Goal: Task Accomplishment & Management: Manage account settings

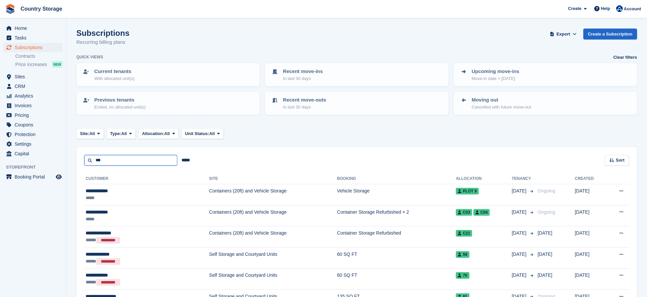
scroll to position [9, 0]
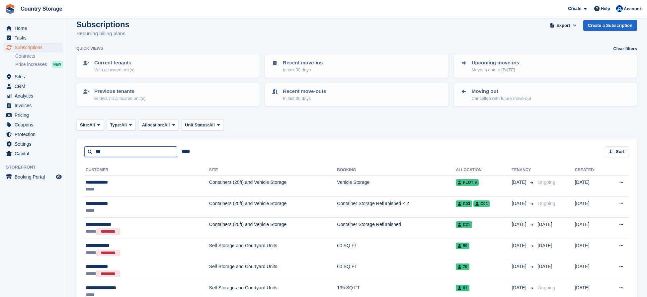
click at [117, 152] on input "***" at bounding box center [130, 151] width 93 height 11
drag, startPoint x: 109, startPoint y: 152, endPoint x: 33, endPoint y: 153, distance: 75.7
click at [36, 153] on div "Home Tasks Subscriptions Subscriptions Subscriptions Contracts Price increases …" at bounding box center [323, 173] width 647 height 365
type input "******"
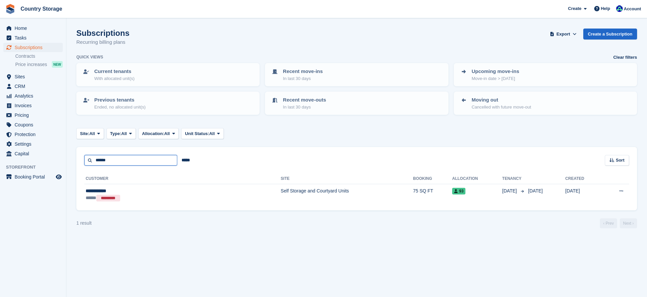
drag, startPoint x: 131, startPoint y: 161, endPoint x: 49, endPoint y: 161, distance: 81.7
click at [50, 161] on div "Home Tasks Subscriptions Subscriptions Subscriptions Contracts Price increases …" at bounding box center [323, 148] width 647 height 297
type input "******"
click at [23, 47] on span "Subscriptions" at bounding box center [35, 47] width 40 height 9
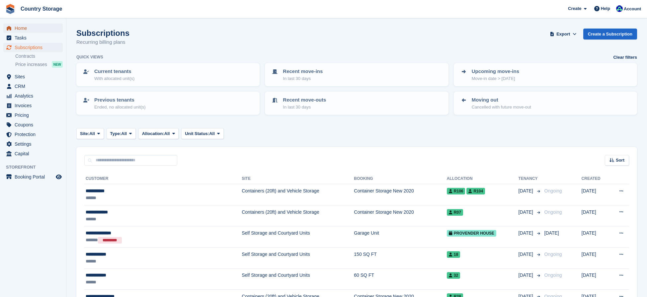
click at [16, 27] on span "Home" at bounding box center [35, 28] width 40 height 9
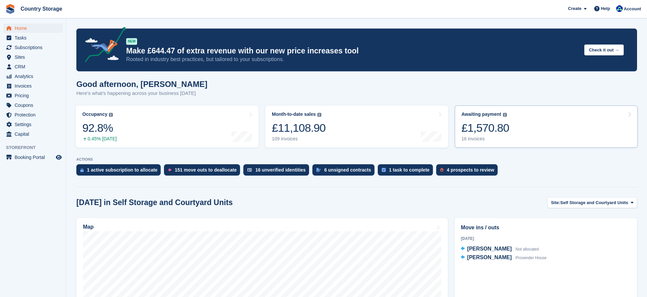
click at [516, 131] on link "Awaiting payment The total outstanding balance on all open invoices. £1,570.80 …" at bounding box center [546, 127] width 183 height 42
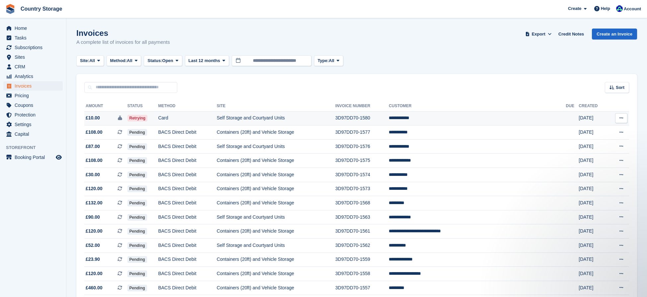
click at [94, 117] on span "£10.00" at bounding box center [93, 118] width 14 height 7
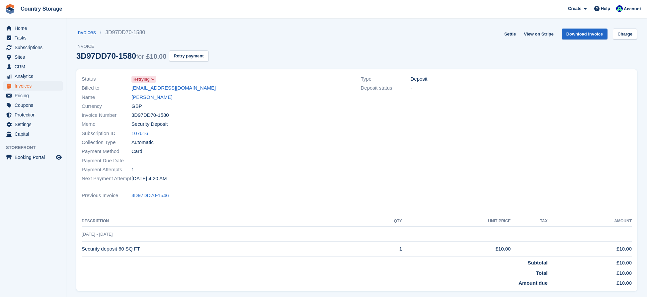
click at [152, 77] on span at bounding box center [152, 79] width 5 height 5
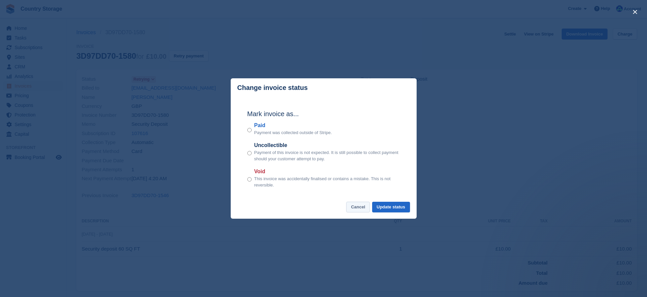
click at [359, 210] on button "Cancel" at bounding box center [358, 207] width 24 height 11
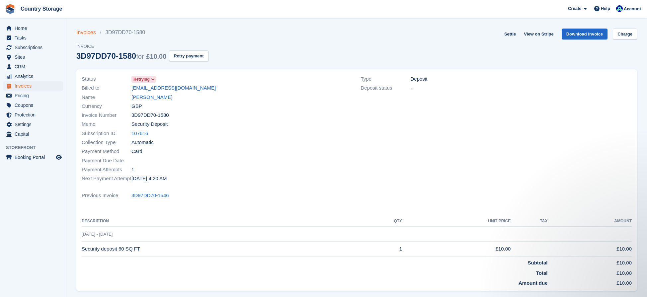
click at [87, 33] on link "Invoices" at bounding box center [88, 33] width 24 height 8
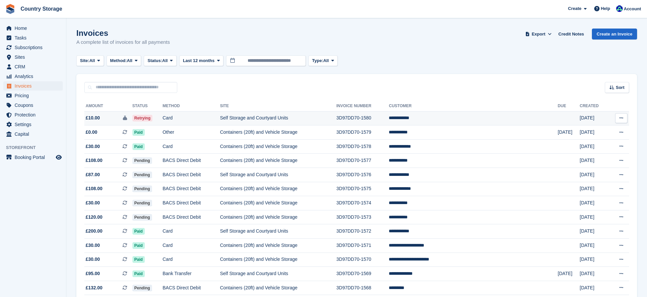
click at [266, 118] on td "Self Storage and Courtyard Units" at bounding box center [278, 118] width 117 height 14
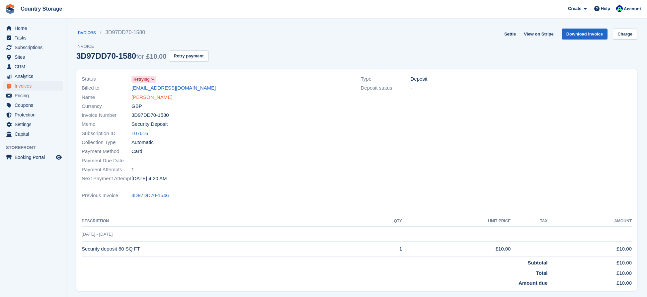
click at [153, 95] on link "[PERSON_NAME]" at bounding box center [151, 98] width 41 height 8
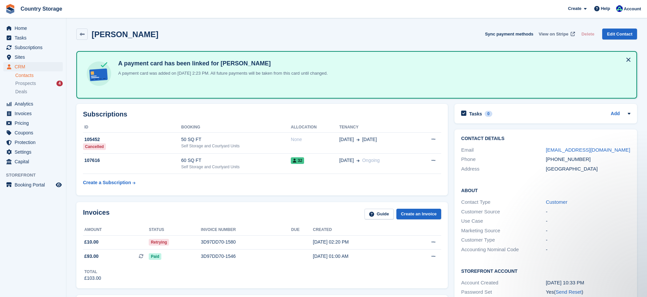
click at [543, 34] on span "View on Stripe" at bounding box center [554, 34] width 30 height 7
click at [84, 36] on icon at bounding box center [82, 34] width 5 height 5
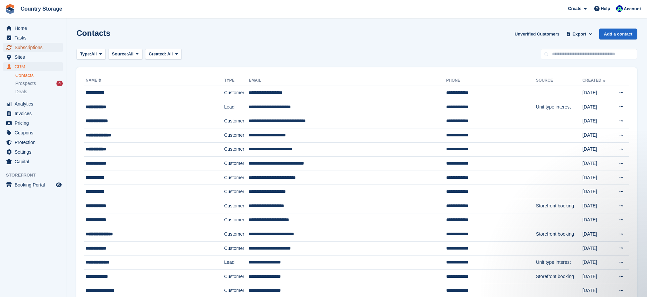
click at [38, 45] on span "Subscriptions" at bounding box center [35, 47] width 40 height 9
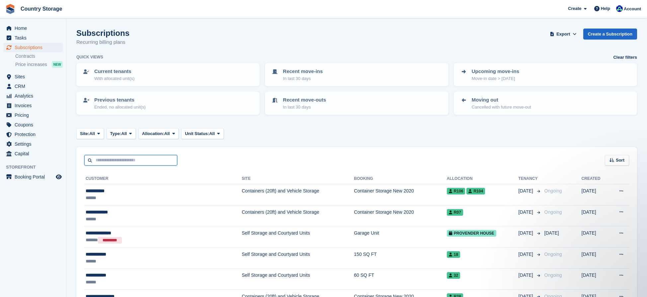
click at [108, 161] on input "text" at bounding box center [130, 160] width 93 height 11
type input "*******"
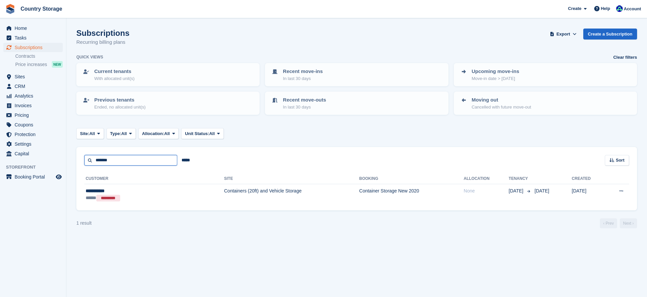
drag, startPoint x: 130, startPoint y: 161, endPoint x: 17, endPoint y: 161, distance: 112.9
click at [17, 161] on div "Home Tasks Subscriptions Subscriptions Subscriptions Contracts Price increases …" at bounding box center [323, 148] width 647 height 297
type input "******"
drag, startPoint x: 123, startPoint y: 161, endPoint x: 64, endPoint y: 161, distance: 59.1
click at [64, 161] on div "Home Tasks Subscriptions Subscriptions Subscriptions Contracts Price increases …" at bounding box center [323, 148] width 647 height 297
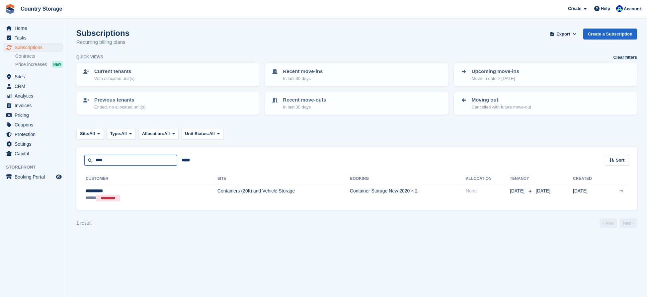
type input "****"
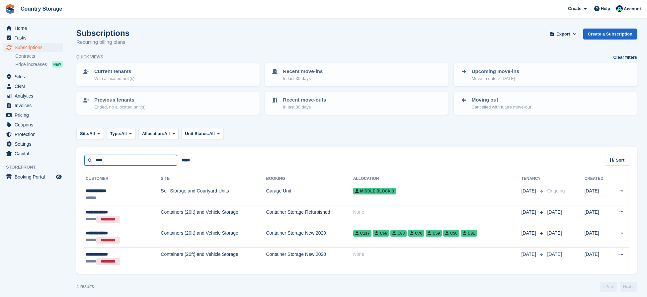
drag, startPoint x: 110, startPoint y: 162, endPoint x: 66, endPoint y: 162, distance: 43.1
click at [67, 162] on section "Subscriptions Recurring billing plans Export Export Subscriptions Export a CSV …" at bounding box center [356, 151] width 581 height 302
type input "****"
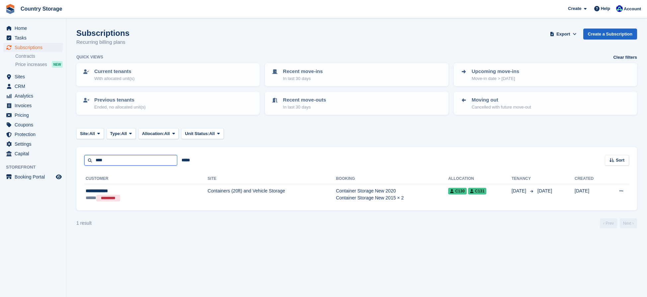
drag, startPoint x: 113, startPoint y: 158, endPoint x: 68, endPoint y: 158, distance: 44.5
click at [68, 158] on section "Subscriptions Recurring billing plans Export Export Subscriptions Export a CSV …" at bounding box center [356, 148] width 581 height 297
click at [162, 32] on div "Subscriptions Recurring billing plans Export Export Subscriptions Export a CSV …" at bounding box center [356, 42] width 561 height 26
click at [15, 29] on span "Home" at bounding box center [35, 28] width 40 height 9
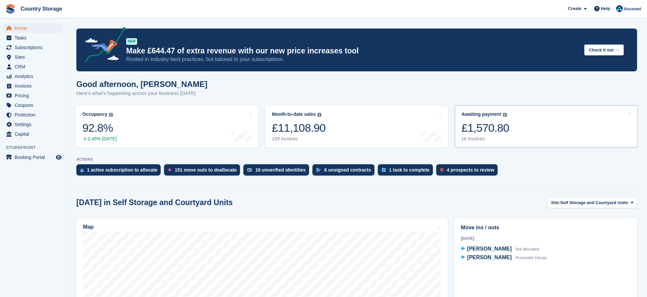
click at [471, 138] on div "16 invoices" at bounding box center [485, 139] width 48 height 6
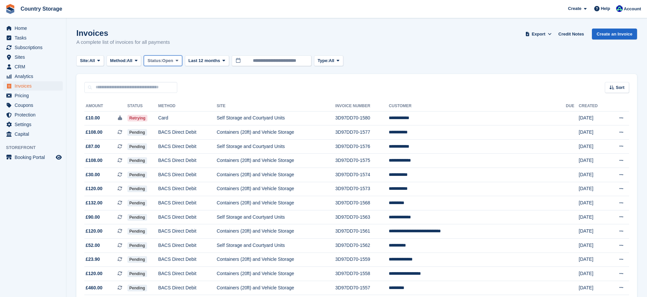
click at [182, 58] on button "Status: Open" at bounding box center [163, 60] width 38 height 11
click at [127, 60] on span "Method:" at bounding box center [118, 60] width 17 height 7
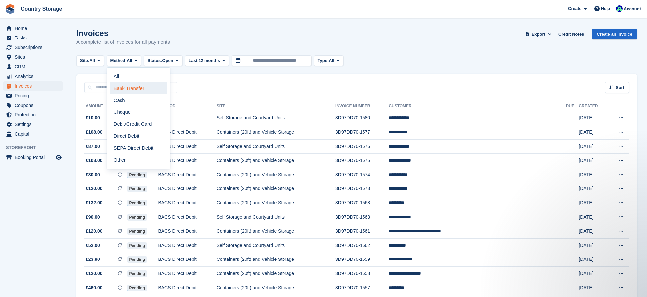
click at [122, 91] on link "Bank Transfer" at bounding box center [139, 88] width 58 height 12
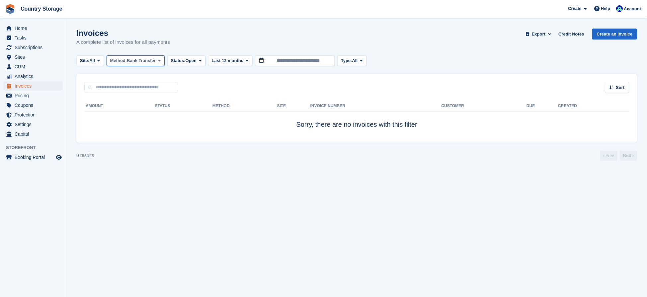
click at [129, 65] on button "Method: Bank Transfer" at bounding box center [136, 60] width 58 height 11
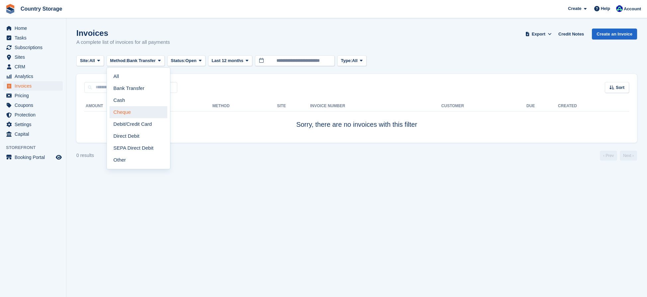
click at [128, 107] on link "Cheque" at bounding box center [139, 112] width 58 height 12
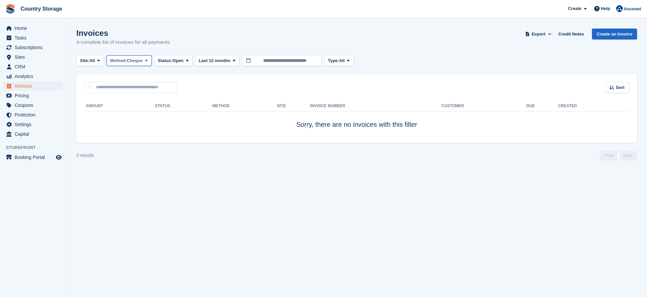
click at [127, 57] on span "Method:" at bounding box center [118, 60] width 17 height 7
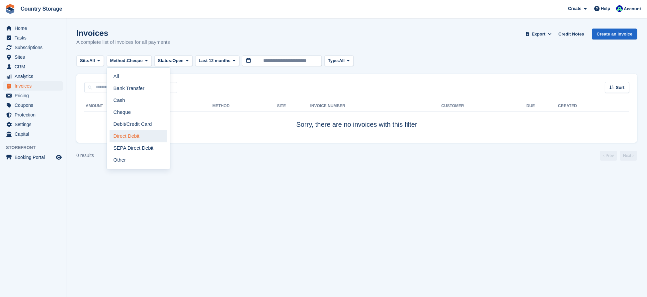
click at [127, 137] on link "Direct Debit" at bounding box center [139, 136] width 58 height 12
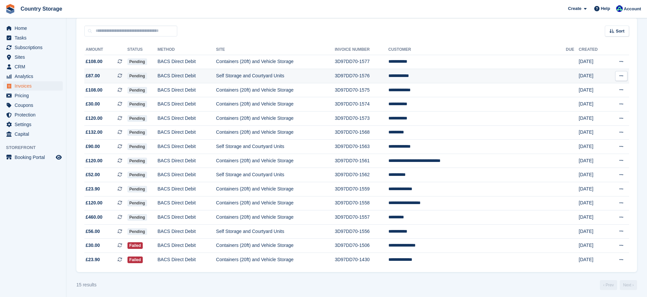
scroll to position [58, 0]
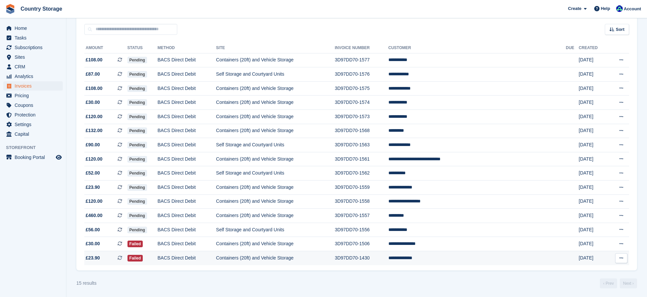
click at [96, 259] on span "£23.90" at bounding box center [93, 258] width 14 height 7
click at [93, 241] on span "£30.00" at bounding box center [93, 243] width 14 height 7
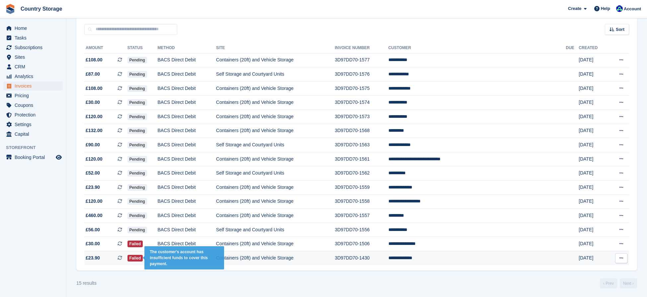
click at [143, 257] on span "Failed" at bounding box center [135, 258] width 16 height 7
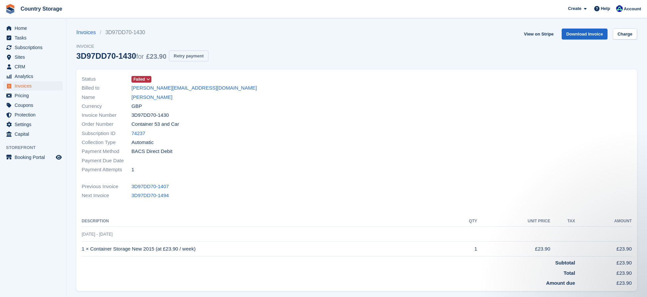
click at [190, 57] on button "Retry payment" at bounding box center [188, 55] width 39 height 11
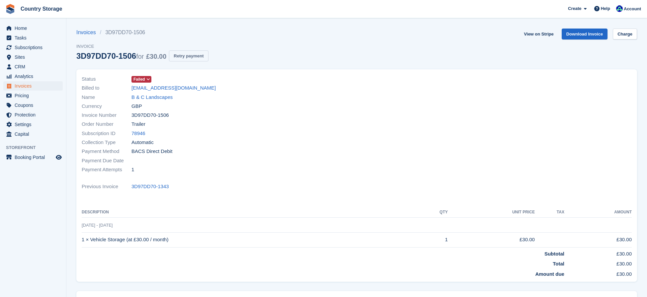
click at [184, 61] on button "Retry payment" at bounding box center [188, 55] width 39 height 11
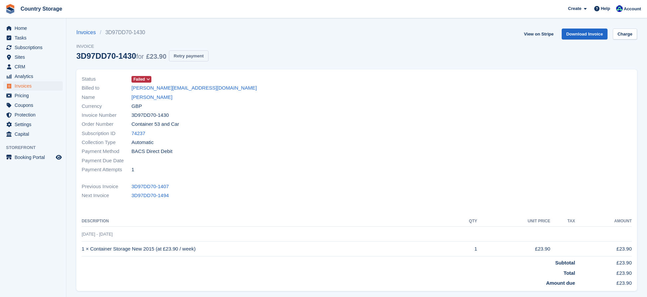
click at [195, 58] on button "Retry payment" at bounding box center [188, 55] width 39 height 11
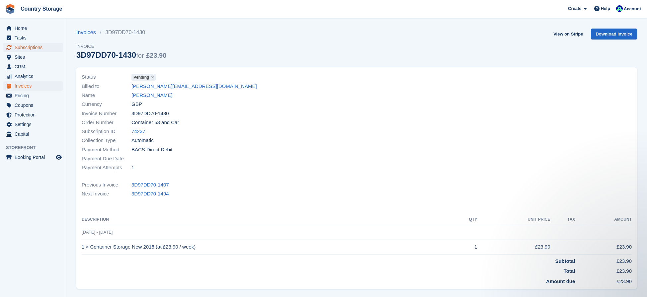
click at [17, 48] on span "Subscriptions" at bounding box center [35, 47] width 40 height 9
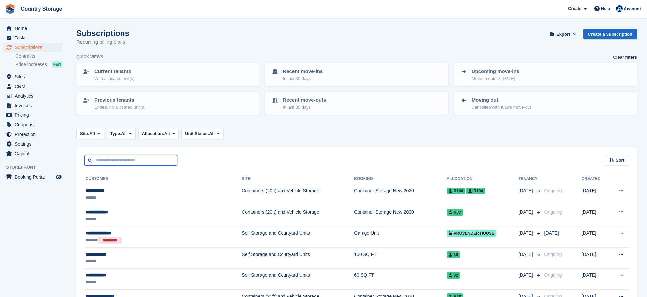
click at [128, 158] on input "text" at bounding box center [130, 160] width 93 height 11
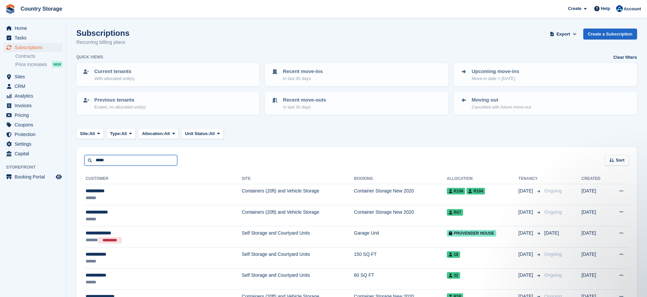
type input "*****"
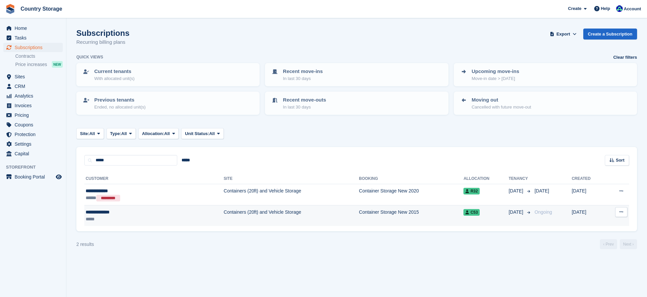
click at [95, 213] on div "**********" at bounding box center [125, 212] width 79 height 7
